Goal: Obtain resource: Download file/media

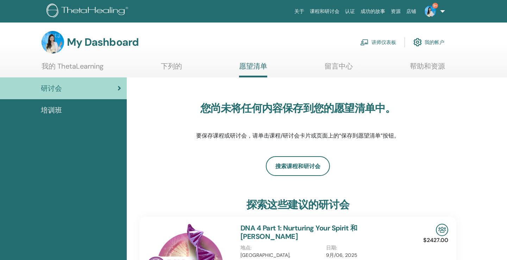
click at [428, 42] on link "我的帐户" at bounding box center [428, 41] width 31 height 15
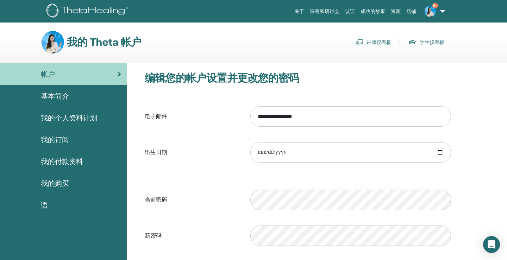
click at [431, 41] on link "学生仪表板" at bounding box center [426, 42] width 36 height 11
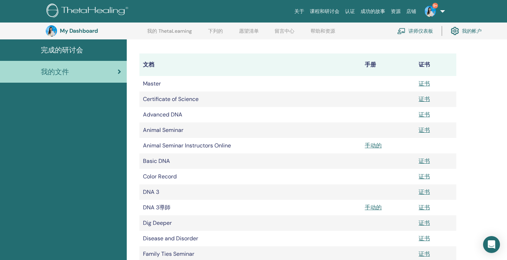
scroll to position [87, 0]
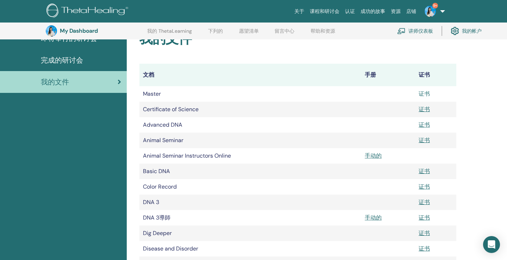
click at [426, 94] on link "证书" at bounding box center [423, 93] width 11 height 7
click at [425, 109] on link "证书" at bounding box center [423, 109] width 11 height 7
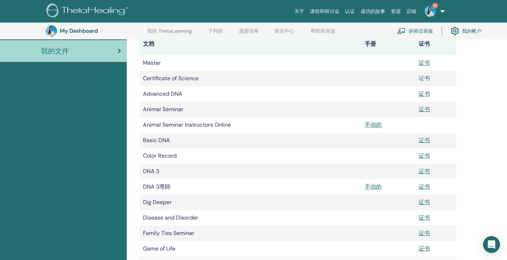
scroll to position [106, 0]
